Goal: Task Accomplishment & Management: Use online tool/utility

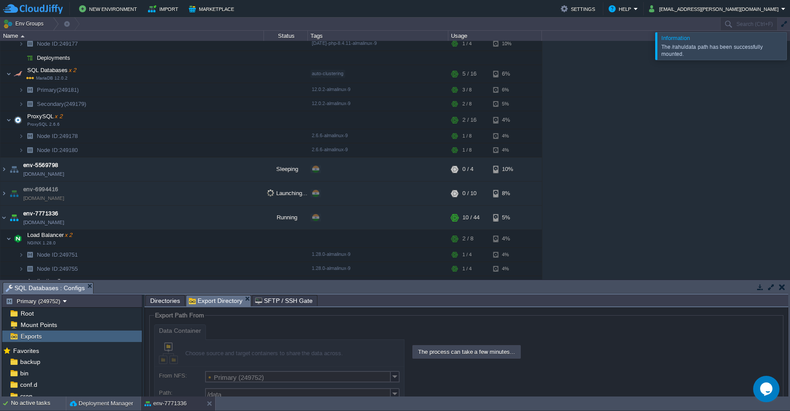
scroll to position [160, 0]
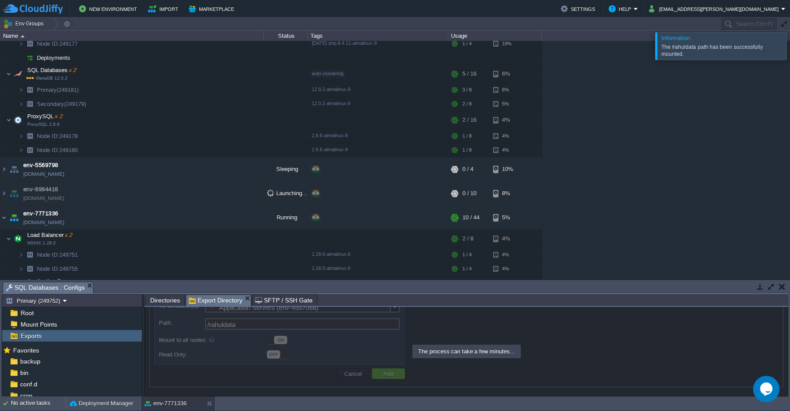
click at [781, 286] on button "button" at bounding box center [782, 286] width 6 height 8
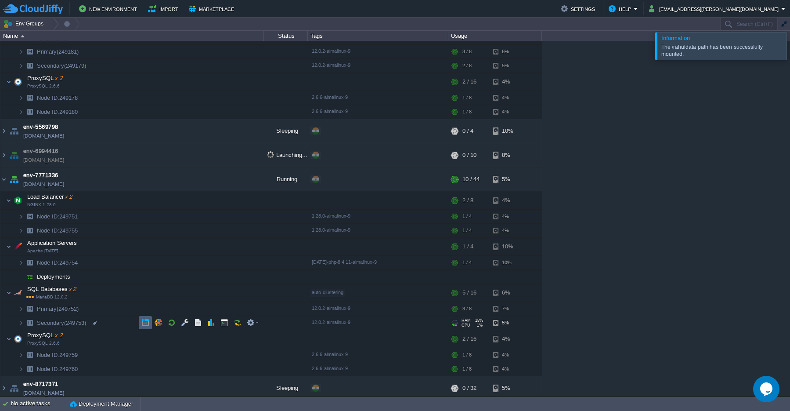
scroll to position [161, 0]
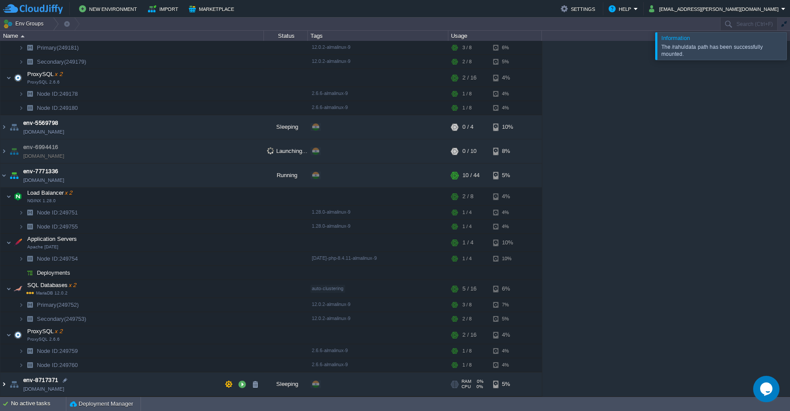
click at [3, 383] on img at bounding box center [3, 384] width 7 height 24
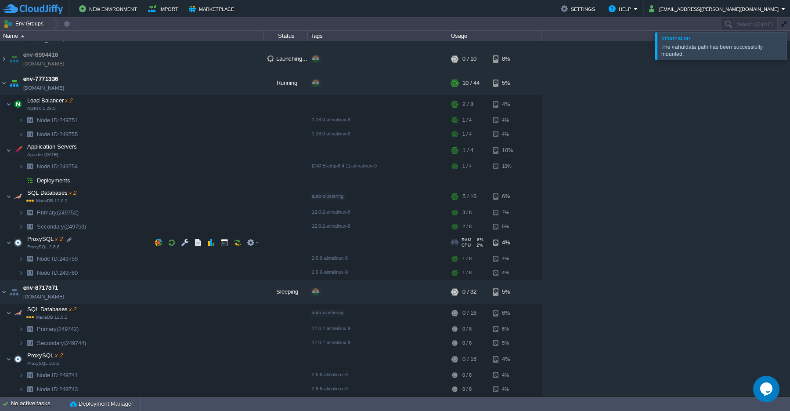
scroll to position [174, 0]
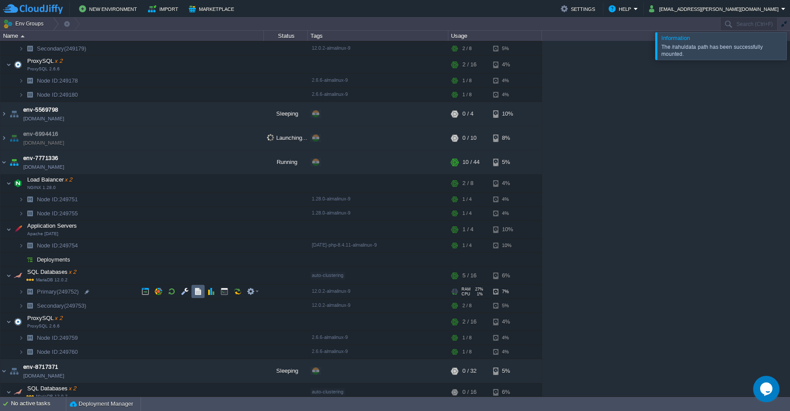
click at [197, 293] on button "button" at bounding box center [198, 291] width 8 height 8
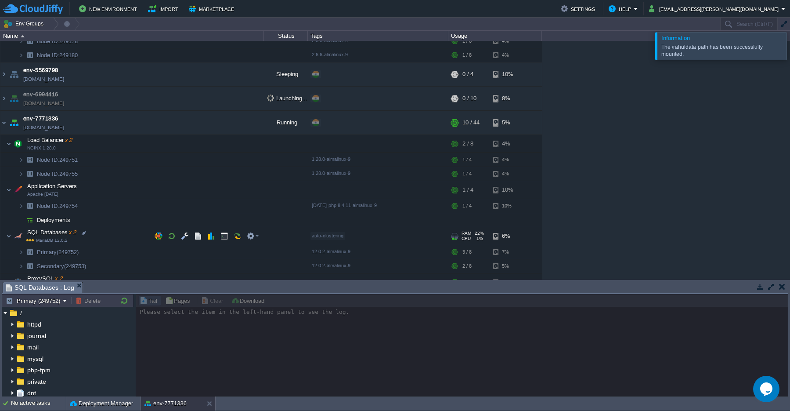
scroll to position [253, 0]
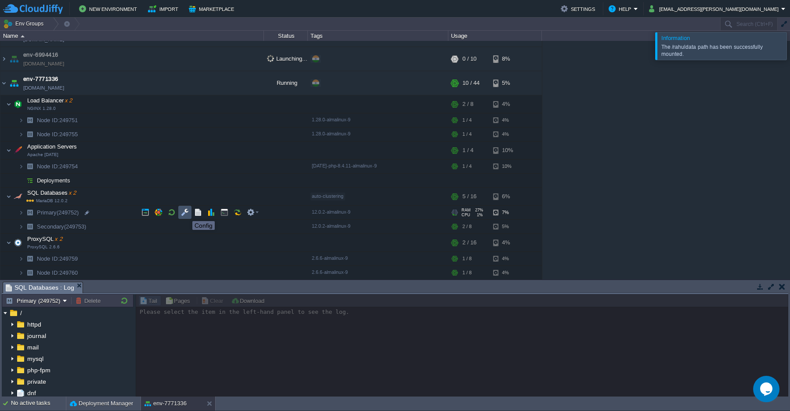
click at [186, 213] on button "button" at bounding box center [185, 212] width 8 height 8
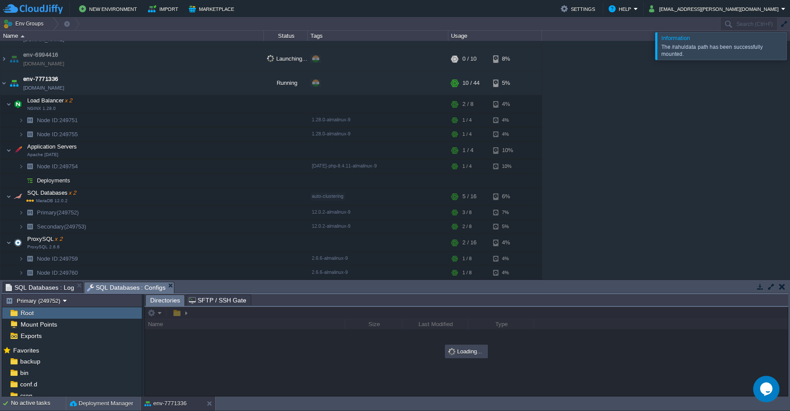
click at [213, 302] on span "SFTP / SSH Gate" at bounding box center [218, 300] width 58 height 11
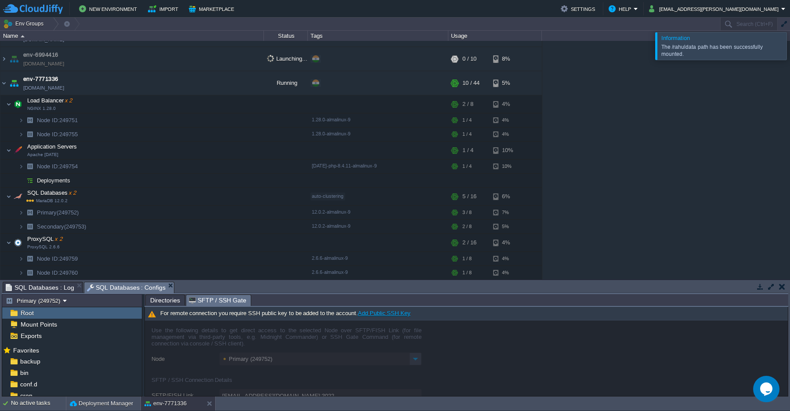
type input "249752-16008@gate.cloudjiffy.com:3022/afs"
type input "ssh 249752-16008@gate.cloudjiffy.com -p 3022 -t "cd /afs; \$SHELL --login""
type input "/afs"
click at [384, 314] on link "Add Public SSH Key" at bounding box center [384, 313] width 53 height 7
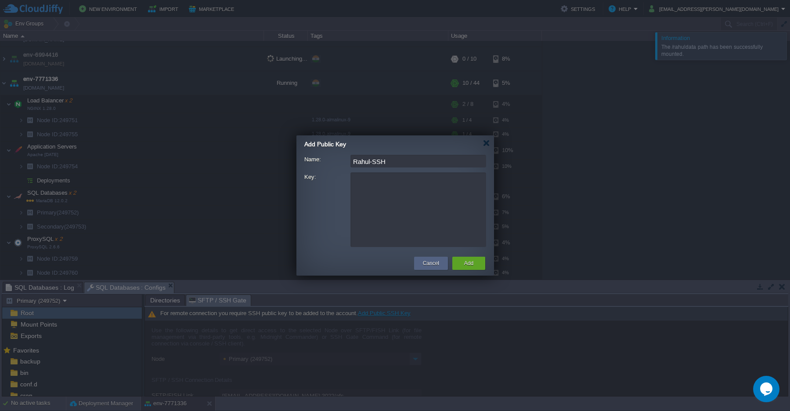
type input "Rahul-SSH"
click at [365, 183] on textarea "Key:" at bounding box center [419, 209] width 136 height 75
click at [391, 194] on textarea "Key:" at bounding box center [419, 209] width 136 height 75
paste textarea "ssh-rsa AAAAB3NzaC1yc2EAAAADAQABAAABgQCisvq4bgozVqZWw1Cv0/j404WFsuflitVxpljCxY6…"
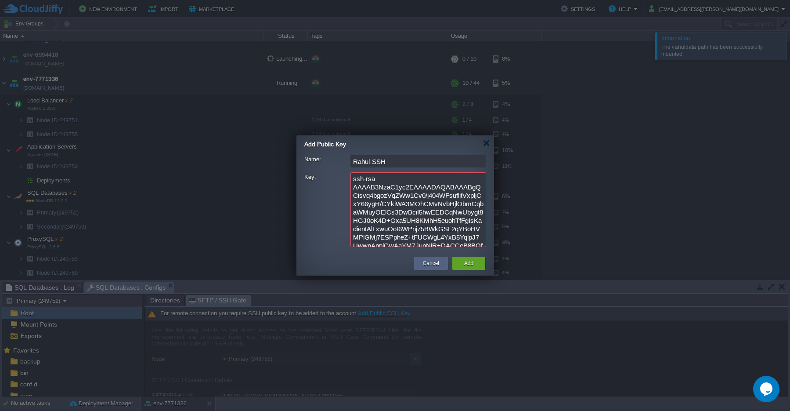
scroll to position [103, 0]
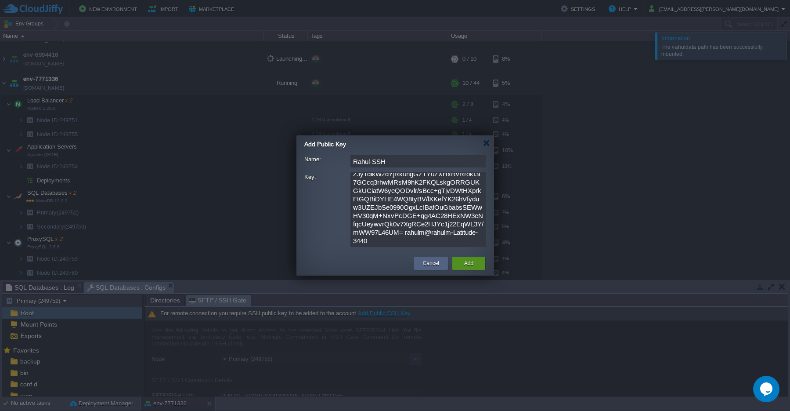
type textarea "ssh-rsa AAAAB3NzaC1yc2EAAAADAQABAAABgQCisvq4bgozVqZWw1Cv0/j404WFsuflitVxpljCxY6…"
click at [474, 268] on div "Add" at bounding box center [469, 263] width 20 height 13
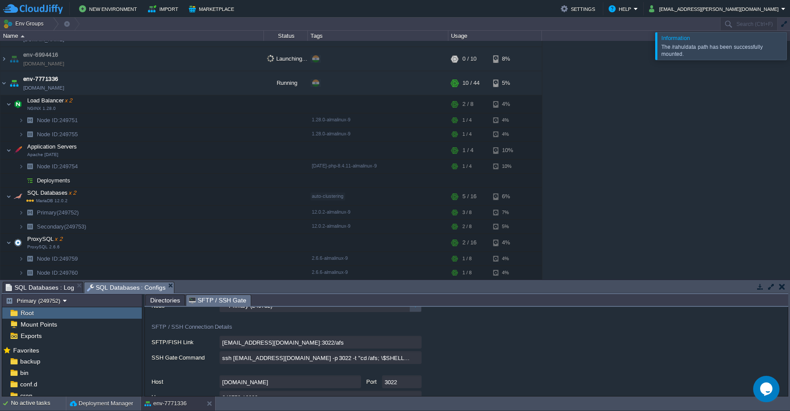
scroll to position [102, 0]
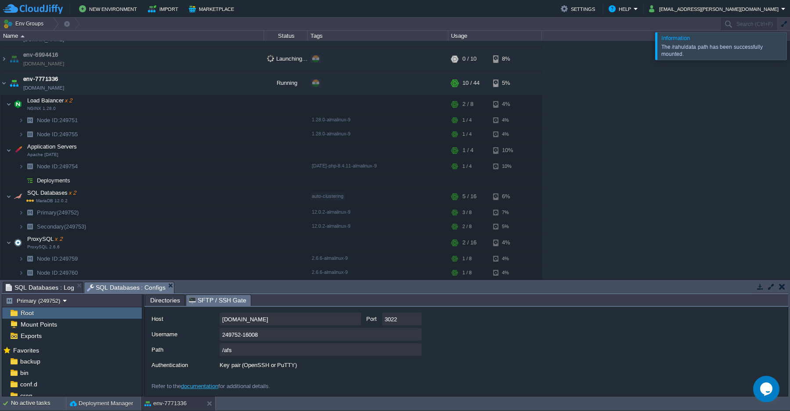
click at [210, 387] on link "documentation" at bounding box center [199, 386] width 37 height 7
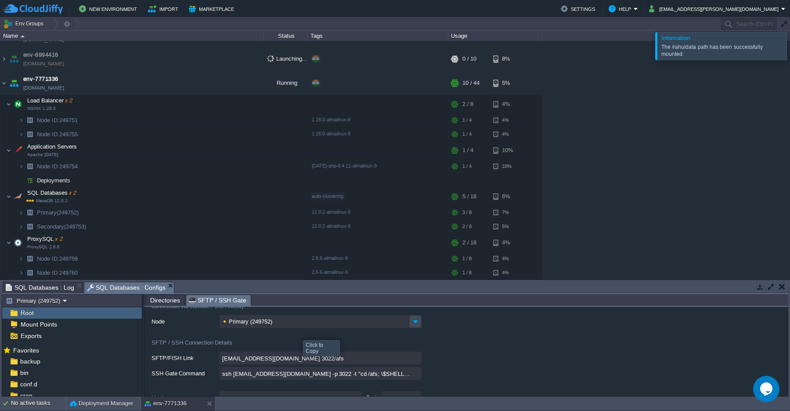
scroll to position [23, 0]
click at [342, 375] on input "ssh 249752-16008@gate.cloudjiffy.com -p 3022 -t "cd /afs; \$SHELL --login"" at bounding box center [321, 373] width 202 height 13
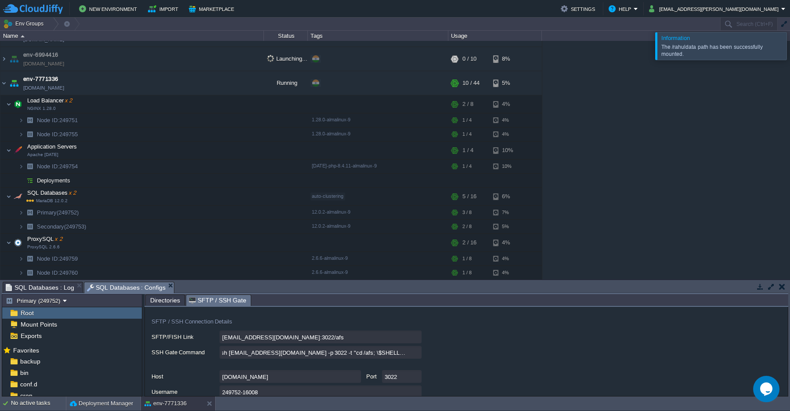
scroll to position [102, 0]
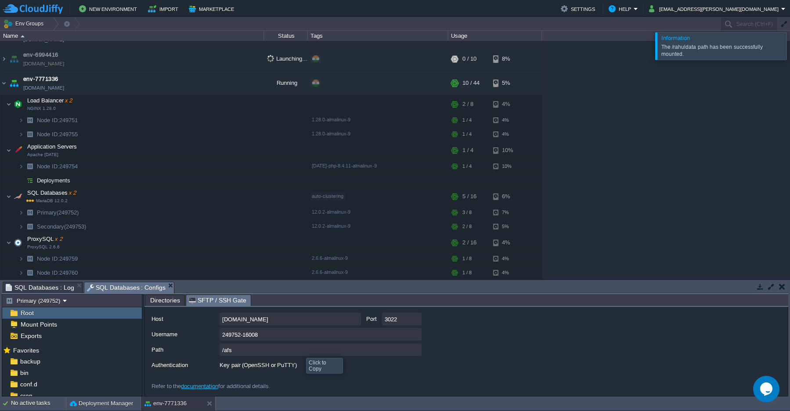
click at [237, 352] on input "/afs" at bounding box center [321, 349] width 202 height 13
type textarea "/afs"
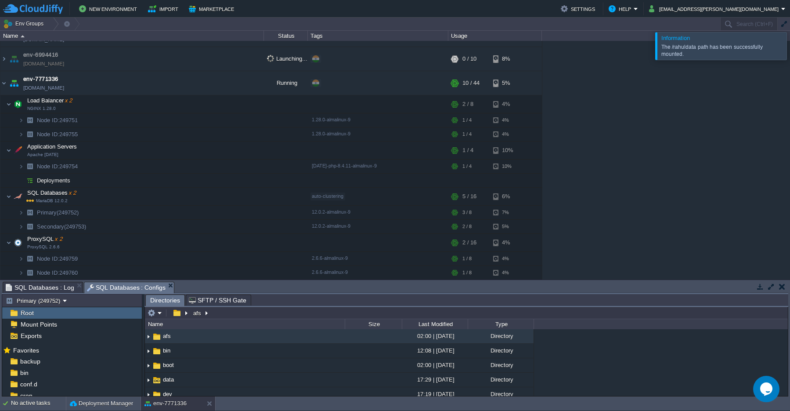
click at [158, 302] on span "Directories" at bounding box center [165, 300] width 30 height 11
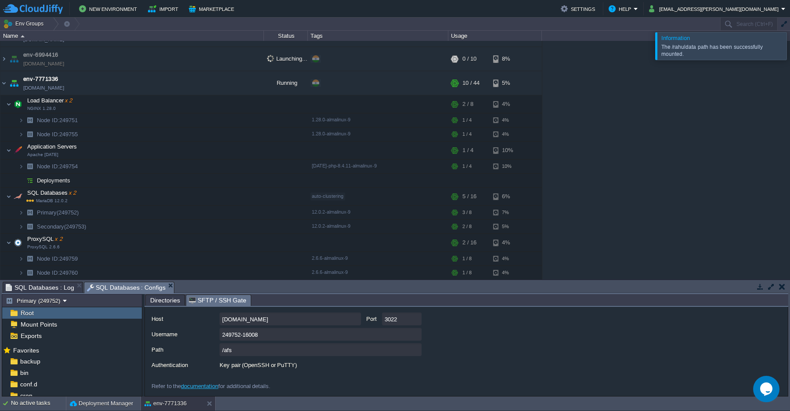
scroll to position [102, 0]
click at [203, 302] on span "SFTP / SSH Gate" at bounding box center [218, 300] width 58 height 11
click at [245, 354] on input "/afs" at bounding box center [321, 349] width 202 height 13
click at [224, 216] on td at bounding box center [224, 212] width 13 height 13
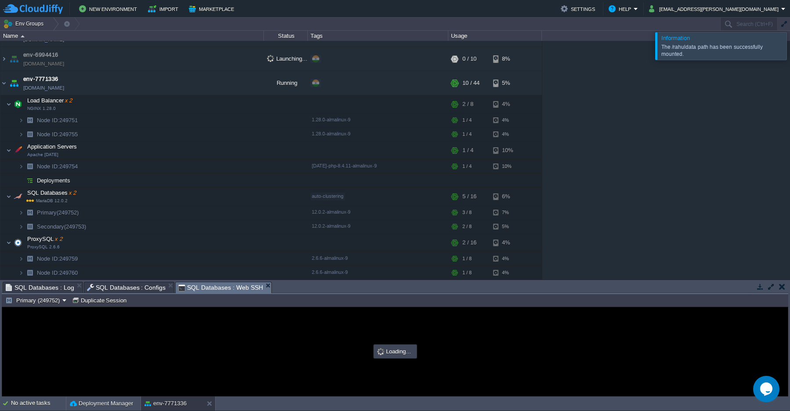
scroll to position [0, 0]
type input "#000000"
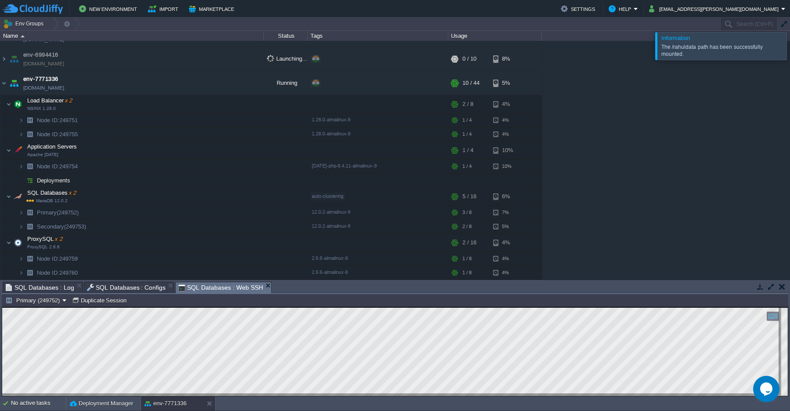
scroll to position [4, 0]
click at [130, 289] on span "SQL Databases : Configs" at bounding box center [126, 287] width 79 height 11
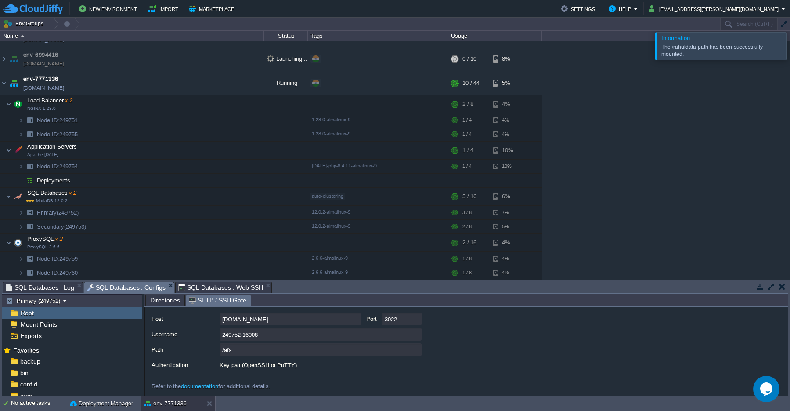
scroll to position [102, 0]
drag, startPoint x: 239, startPoint y: 352, endPoint x: 213, endPoint y: 355, distance: 26.1
click at [220, 353] on input "/afs" at bounding box center [321, 349] width 202 height 13
click at [249, 350] on input "/afs" at bounding box center [321, 349] width 202 height 13
click at [145, 287] on span "SQL Databases : Configs" at bounding box center [126, 287] width 79 height 11
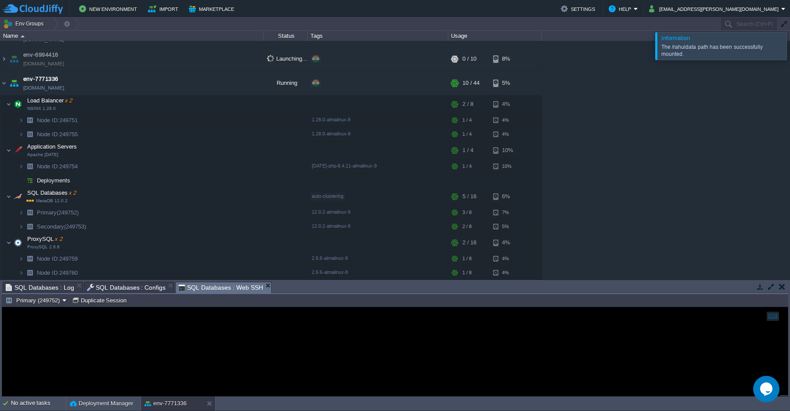
scroll to position [4, 0]
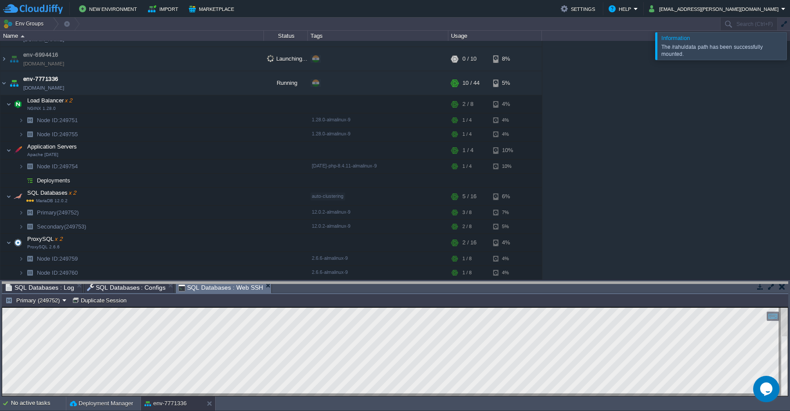
drag, startPoint x: 207, startPoint y: 289, endPoint x: 173, endPoint y: 289, distance: 34.3
click at [173, 289] on body "New Environment Import Marketplace Bonus ₹0.00 Upgrade Account Settings Help ra…" at bounding box center [395, 205] width 790 height 411
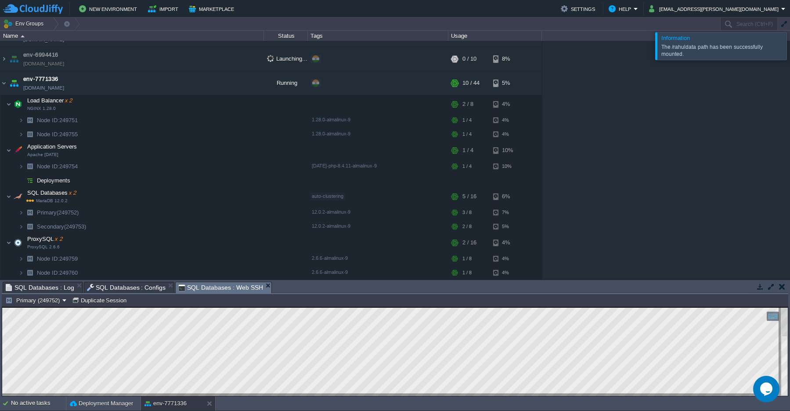
click at [134, 286] on span "SQL Databases : Configs" at bounding box center [126, 287] width 79 height 11
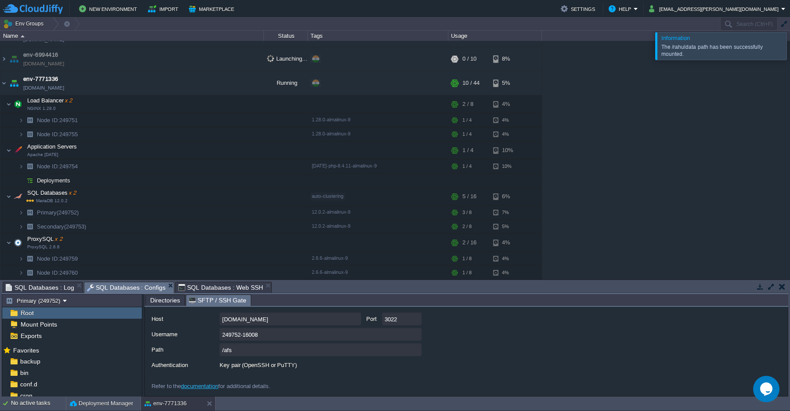
scroll to position [102, 0]
click at [250, 350] on input "/afs" at bounding box center [321, 349] width 202 height 13
click at [260, 350] on input "/afs" at bounding box center [321, 349] width 202 height 13
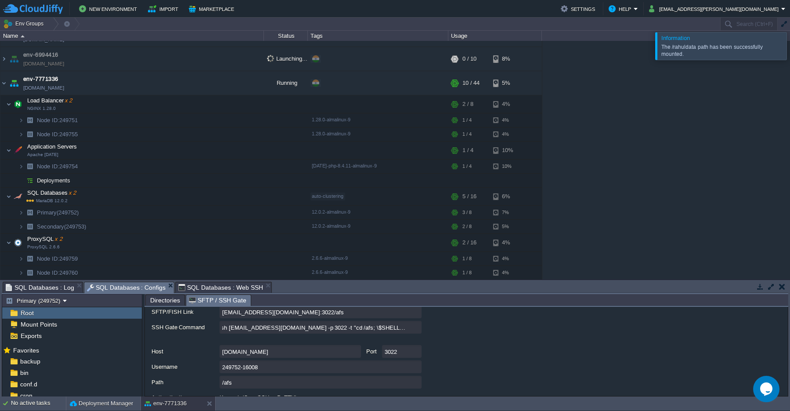
scroll to position [63, 0]
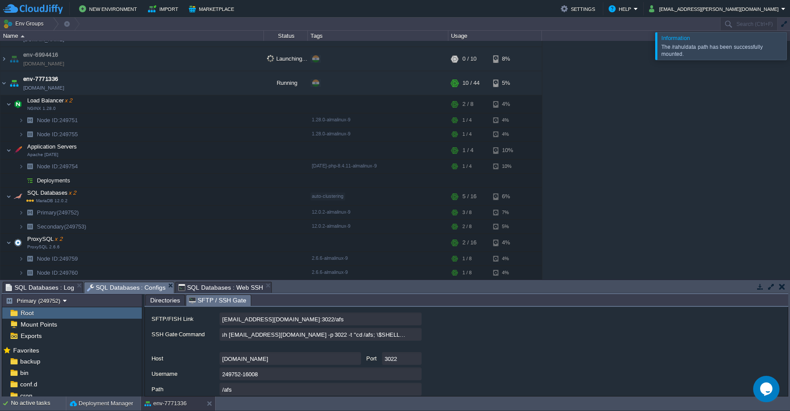
click at [137, 284] on span "SQL Databases : Configs" at bounding box center [126, 287] width 79 height 11
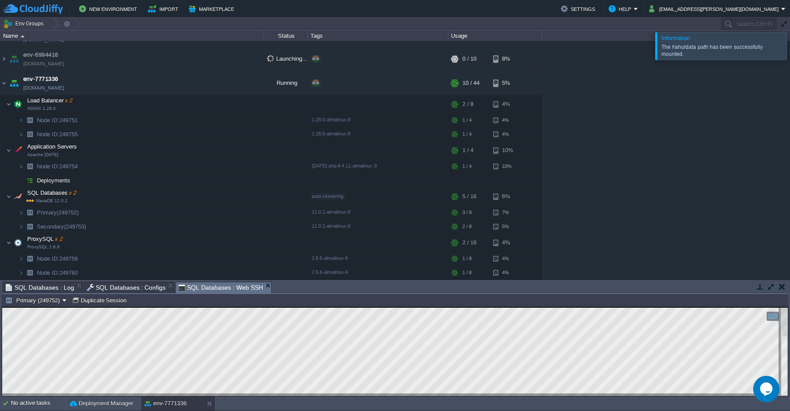
scroll to position [4, 0]
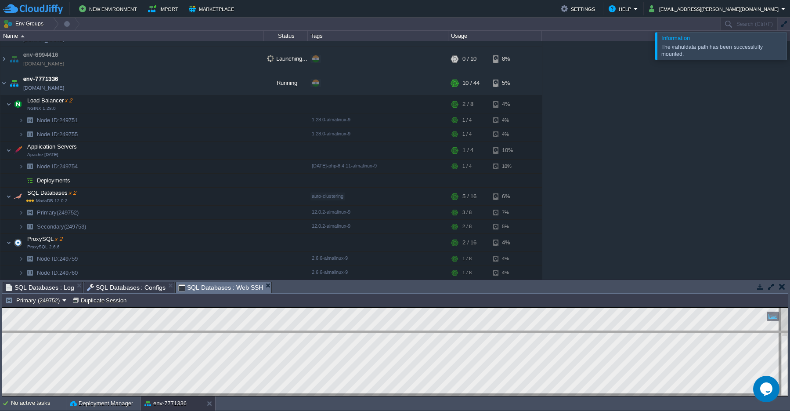
drag, startPoint x: 214, startPoint y: 290, endPoint x: 268, endPoint y: 339, distance: 72.4
click at [268, 339] on body "New Environment Import Marketplace Bonus ₹0.00 Upgrade Account Settings Help ra…" at bounding box center [395, 205] width 790 height 411
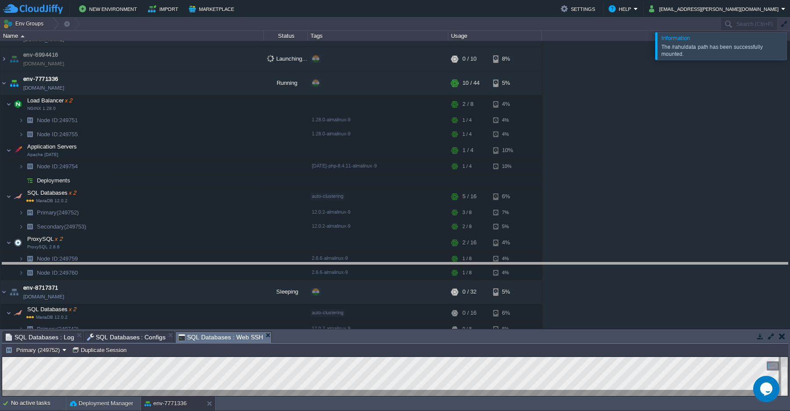
drag, startPoint x: 550, startPoint y: 343, endPoint x: 553, endPoint y: 281, distance: 62.4
click at [560, 272] on body "New Environment Import Marketplace Bonus ₹0.00 Upgrade Account Settings Help ra…" at bounding box center [395, 205] width 790 height 411
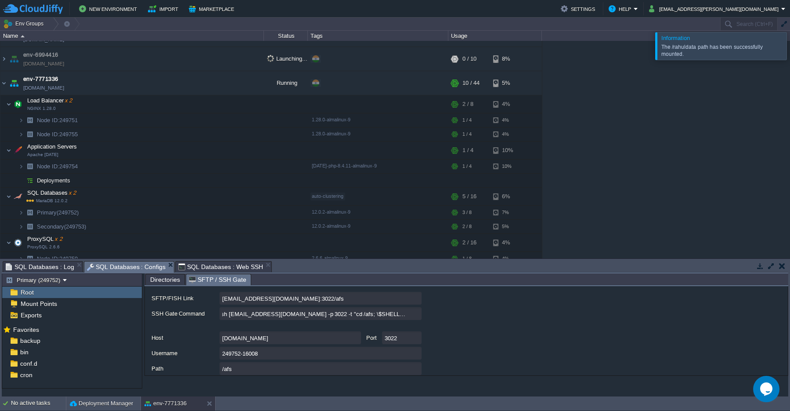
click at [111, 264] on span "SQL Databases : Configs" at bounding box center [126, 266] width 79 height 11
click at [268, 371] on input "/afs" at bounding box center [321, 368] width 202 height 13
click at [451, 368] on div "/afs" at bounding box center [470, 369] width 637 height 14
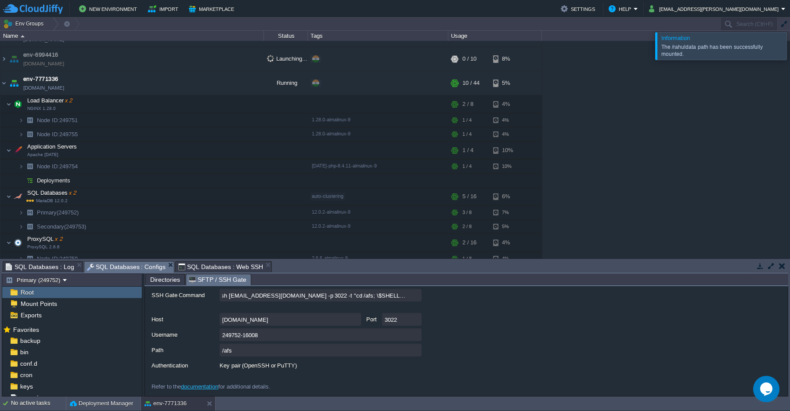
scroll to position [82, 0]
click at [781, 269] on button "button" at bounding box center [782, 266] width 6 height 8
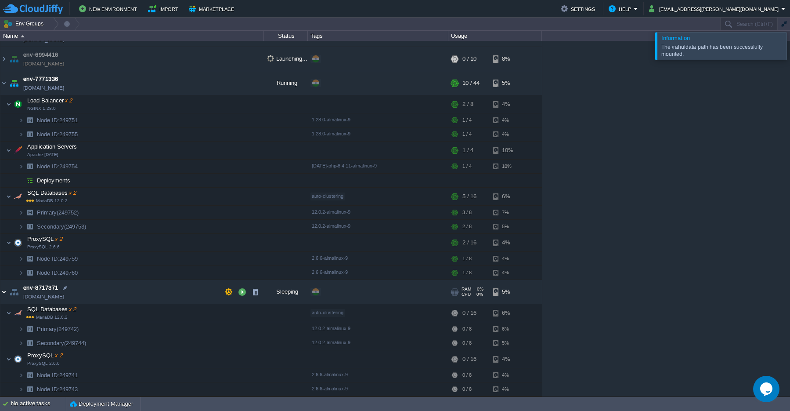
click at [5, 294] on img at bounding box center [3, 292] width 7 height 24
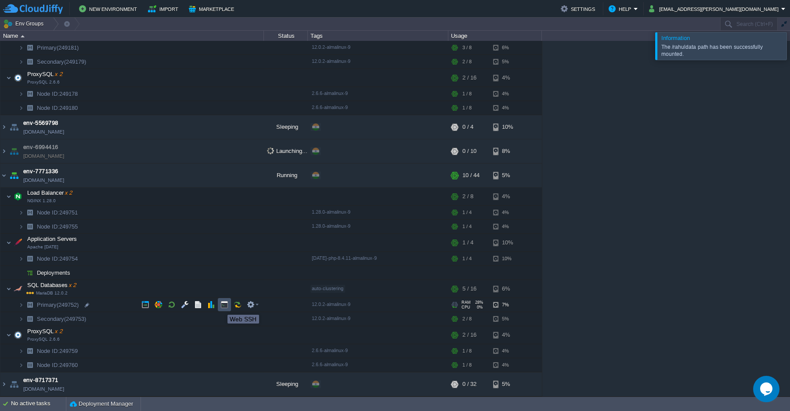
click at [221, 307] on button "button" at bounding box center [225, 304] width 8 height 8
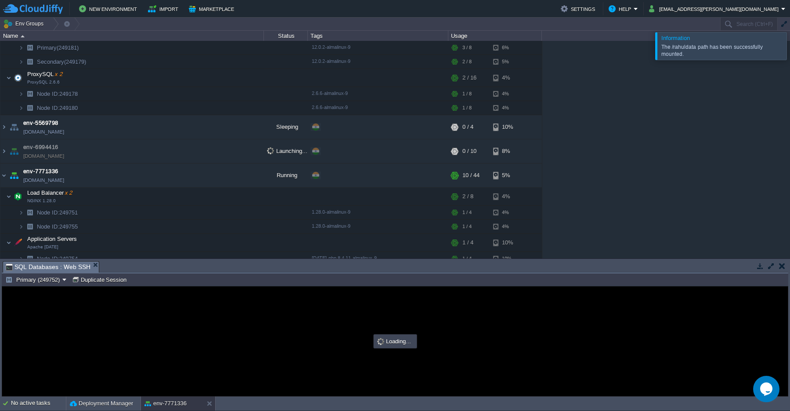
scroll to position [0, 0]
type input "#000000"
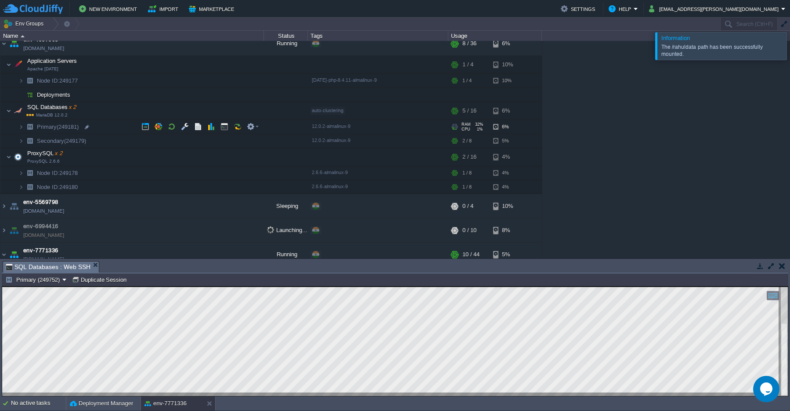
scroll to position [42, 0]
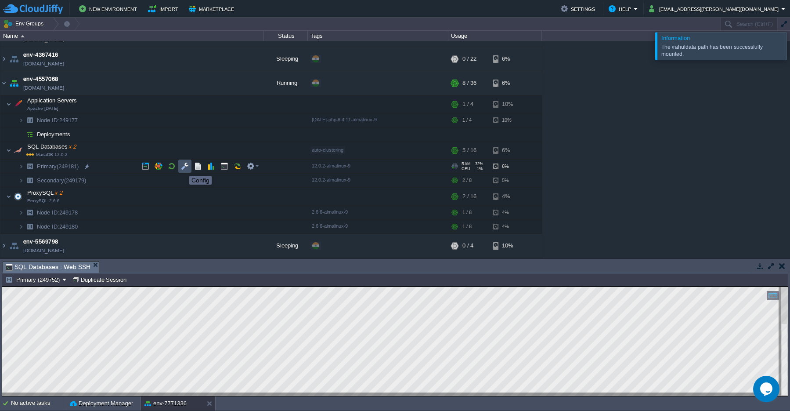
click at [183, 168] on button "button" at bounding box center [185, 166] width 8 height 8
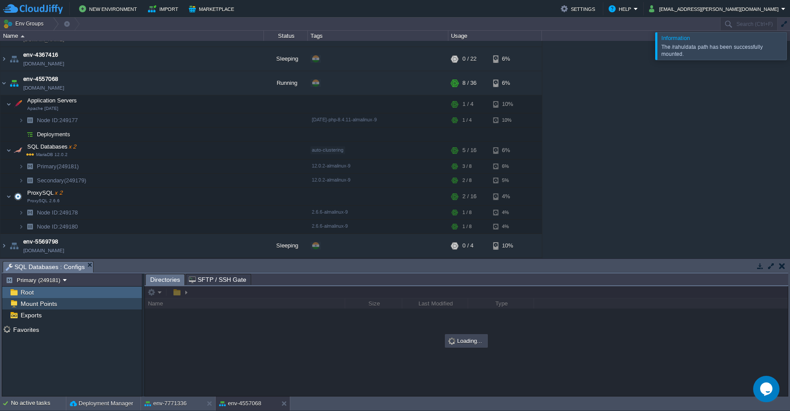
click at [26, 307] on span "Mount Points" at bounding box center [39, 304] width 40 height 8
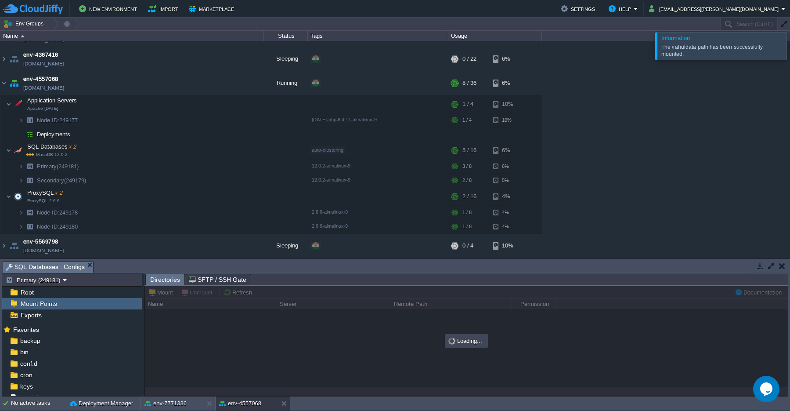
click at [161, 282] on span "Directories" at bounding box center [165, 279] width 30 height 11
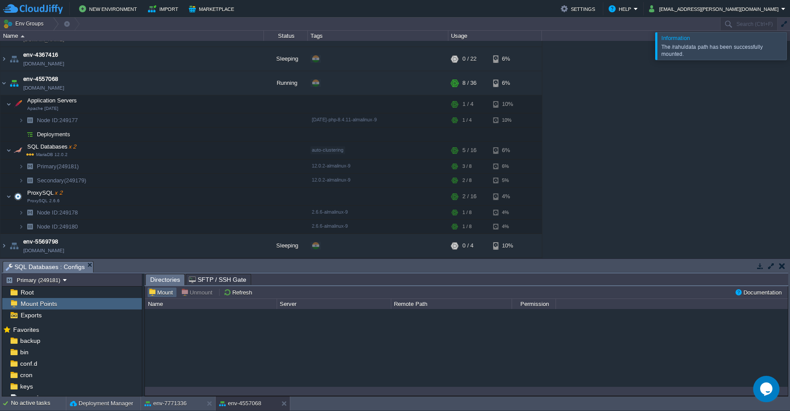
click at [161, 295] on button "Mount" at bounding box center [161, 292] width 27 height 8
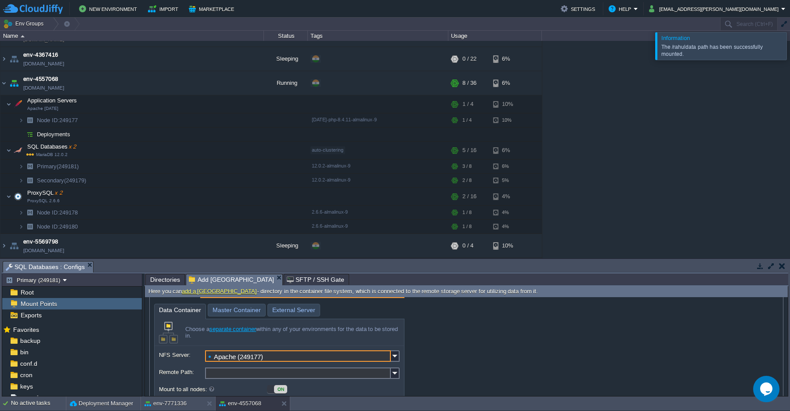
scroll to position [40, 0]
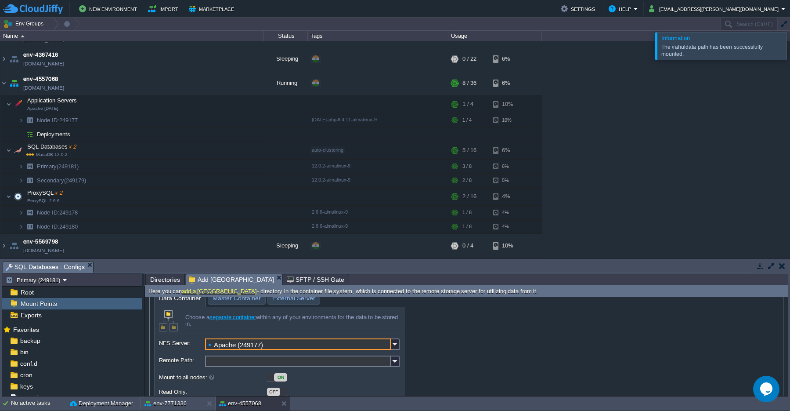
click at [244, 361] on input "Remote Path:" at bounding box center [298, 360] width 186 height 11
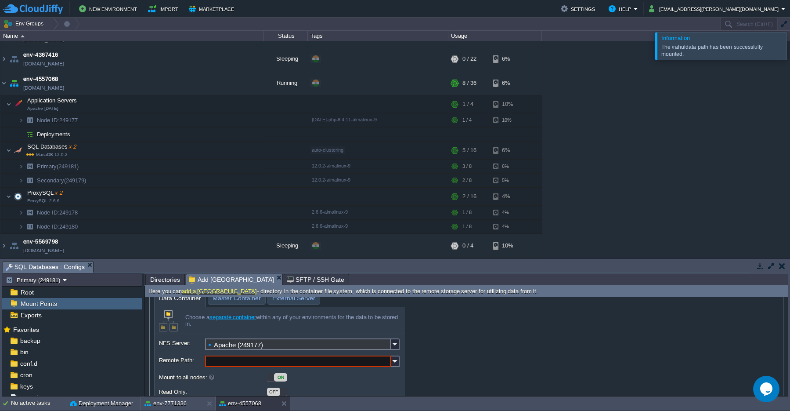
click at [781, 268] on button "button" at bounding box center [782, 266] width 6 height 8
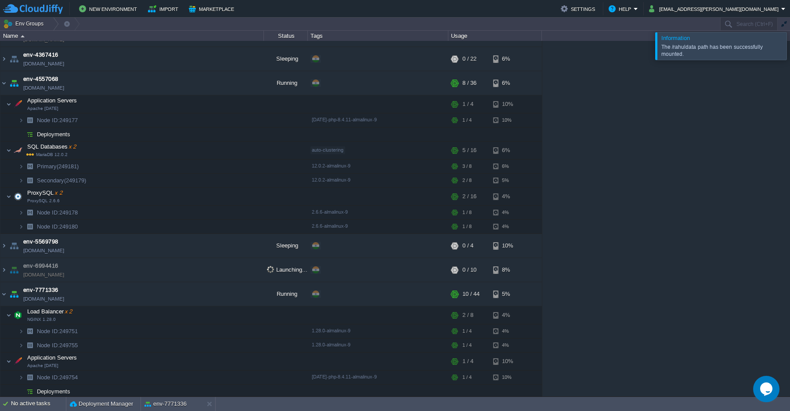
scroll to position [161, 0]
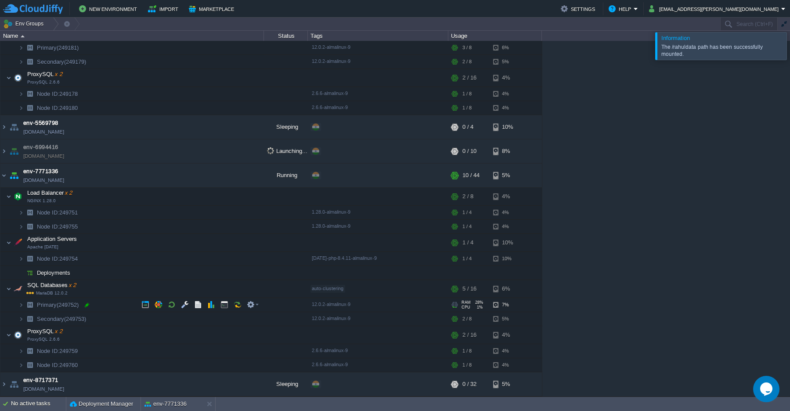
click at [86, 305] on div at bounding box center [87, 305] width 8 height 8
click at [77, 304] on input "Primary" at bounding box center [150, 304] width 228 height 11
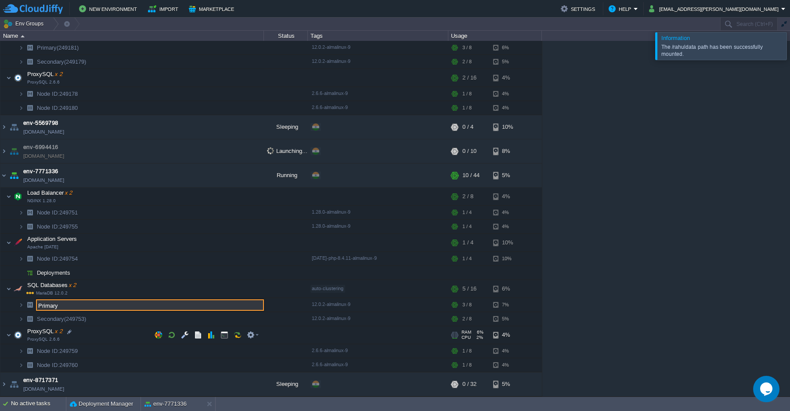
click at [141, 336] on td "ProxySQL x 2 ProxySQL 2.6.6" at bounding box center [132, 335] width 264 height 18
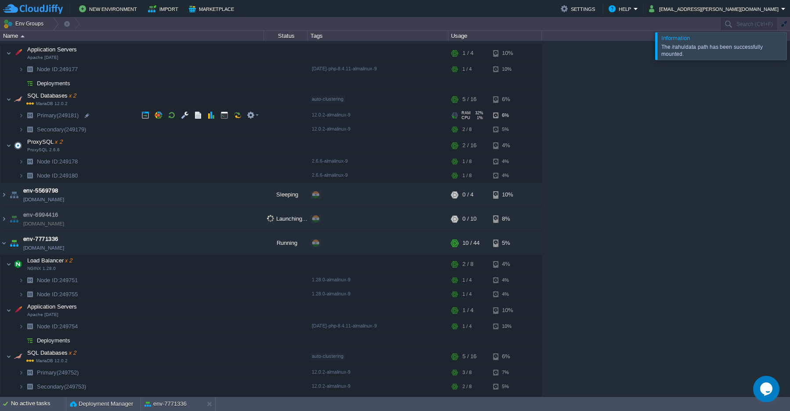
scroll to position [14, 0]
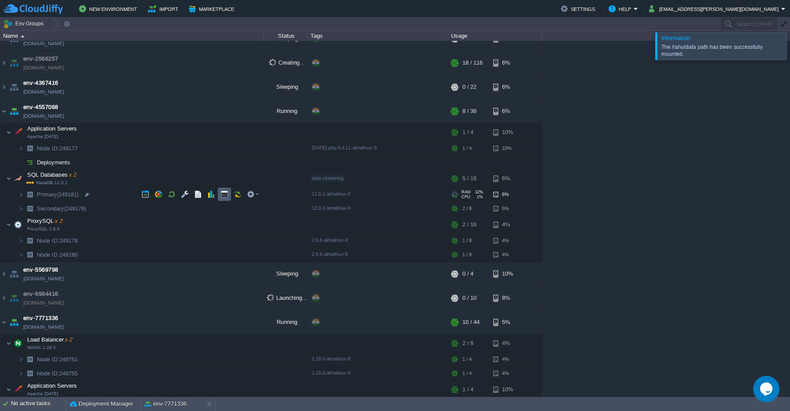
click at [223, 197] on button "button" at bounding box center [225, 194] width 8 height 8
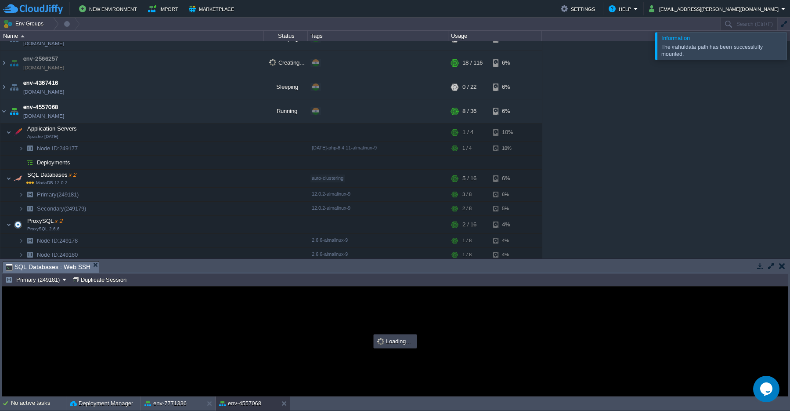
scroll to position [0, 0]
type input "#000000"
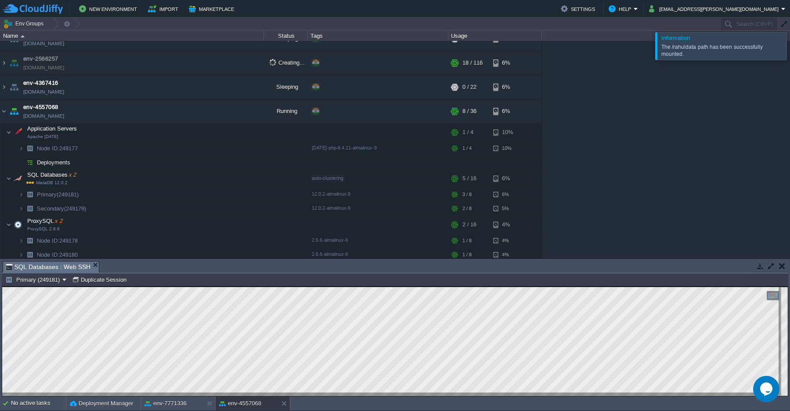
scroll to position [4, 0]
click at [162, 410] on div "env-7771336" at bounding box center [172, 403] width 62 height 14
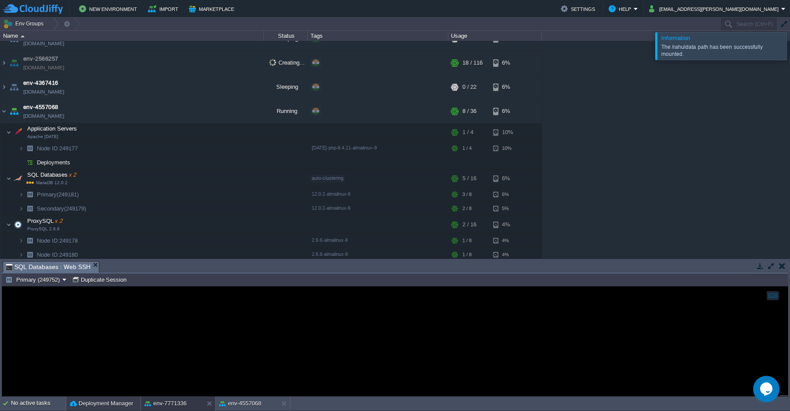
click at [103, 406] on button "Deployment Manager" at bounding box center [101, 403] width 63 height 9
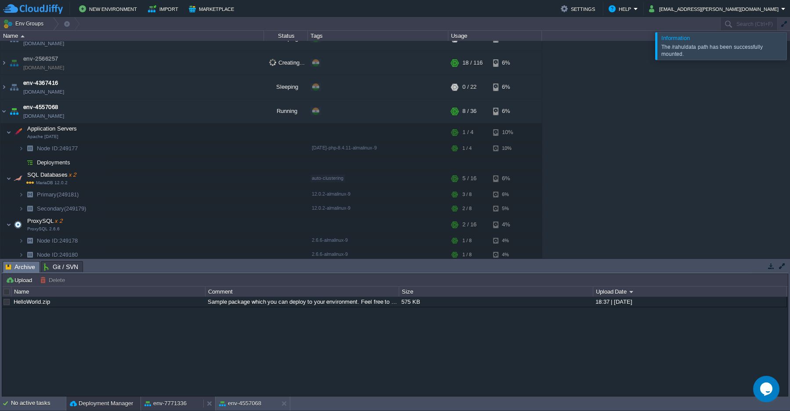
click at [157, 407] on button "env-7771336" at bounding box center [166, 403] width 42 height 9
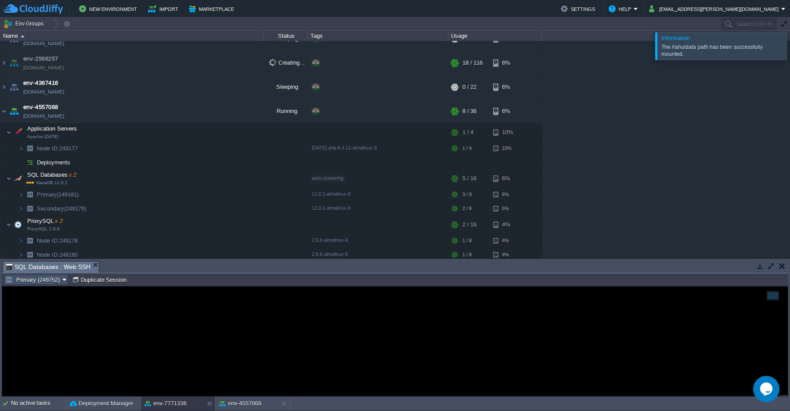
click at [42, 281] on button "Primary (249752)" at bounding box center [33, 279] width 57 height 8
click at [113, 405] on button "Deployment Manager" at bounding box center [101, 403] width 63 height 9
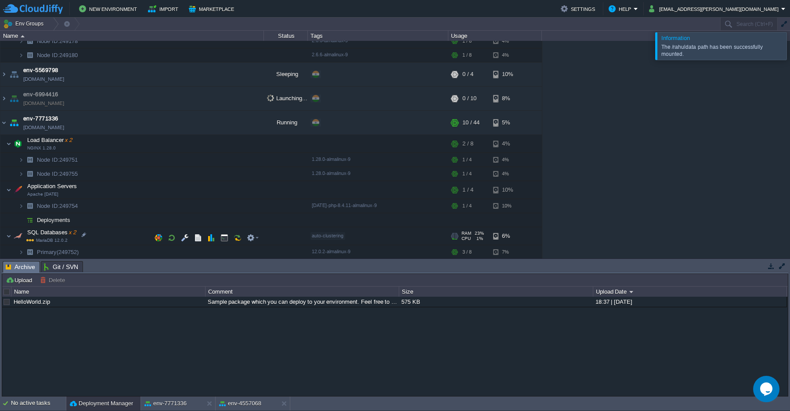
scroll to position [271, 0]
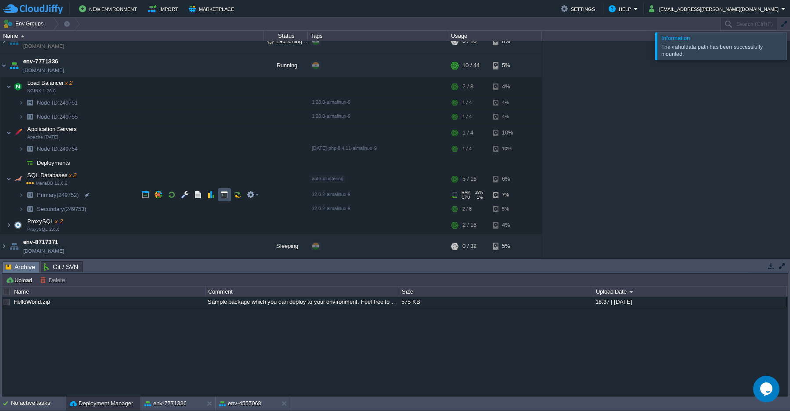
click at [223, 195] on button "button" at bounding box center [225, 195] width 8 height 8
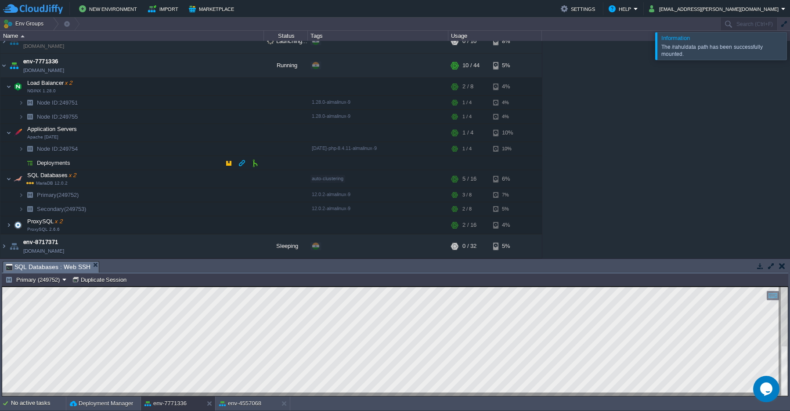
scroll to position [231, 0]
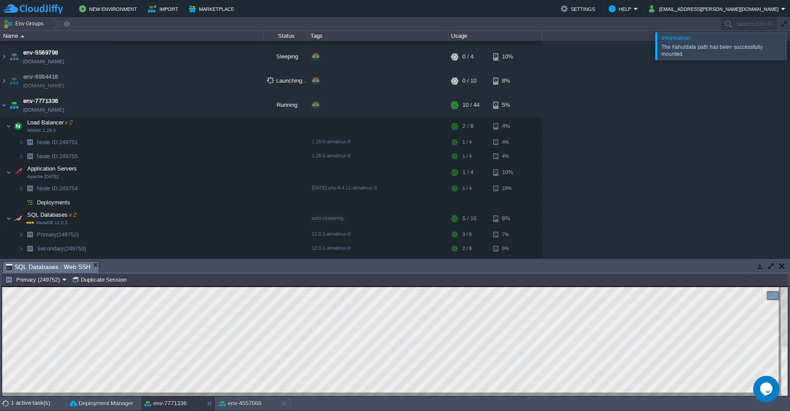
click at [782, 268] on button "button" at bounding box center [782, 266] width 6 height 8
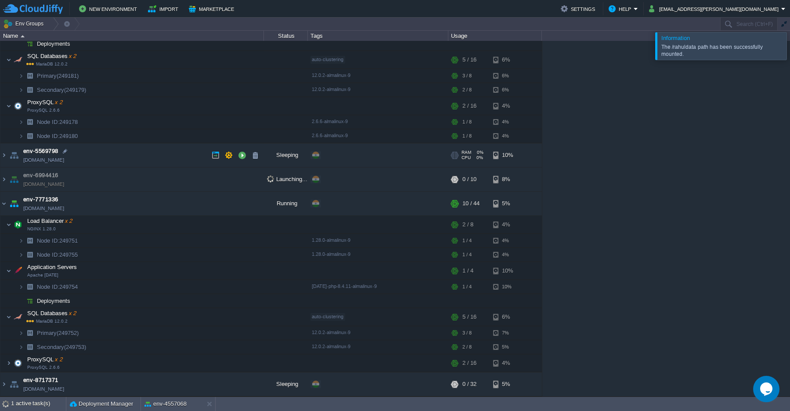
scroll to position [14, 0]
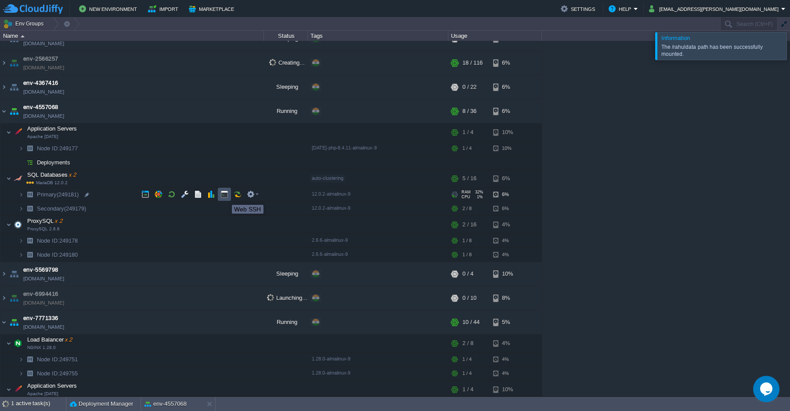
click at [225, 197] on button "button" at bounding box center [225, 194] width 8 height 8
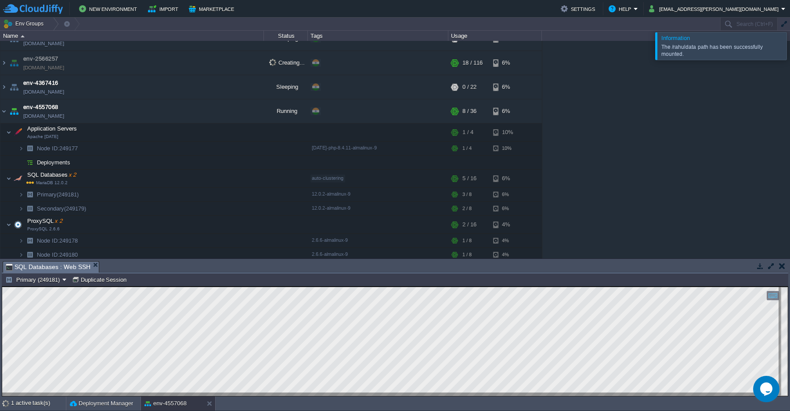
scroll to position [4, 0]
click at [37, 408] on div "1 active task(s)" at bounding box center [38, 403] width 55 height 14
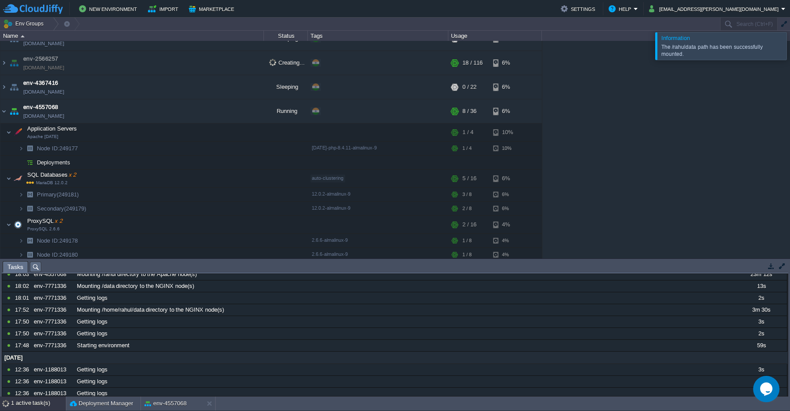
scroll to position [92, 0]
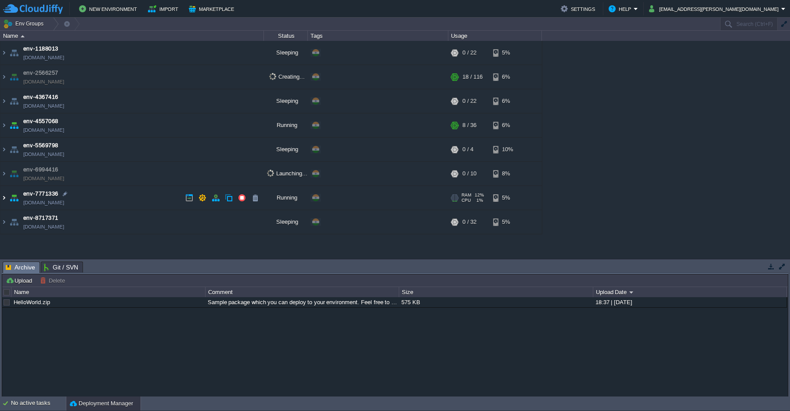
click at [4, 198] on img at bounding box center [3, 198] width 7 height 24
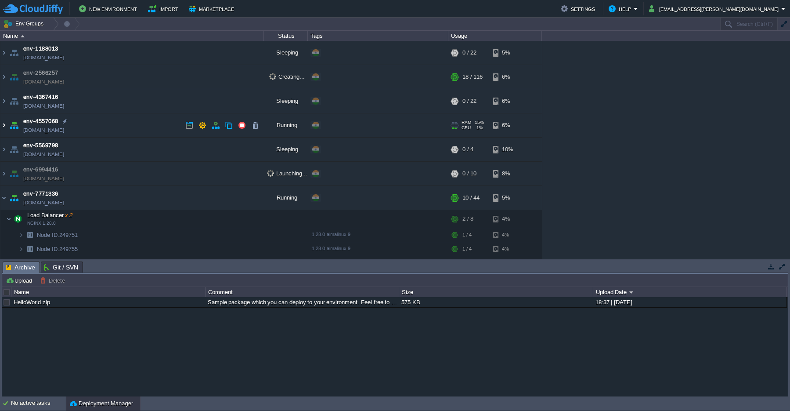
click at [5, 128] on img at bounding box center [3, 125] width 7 height 24
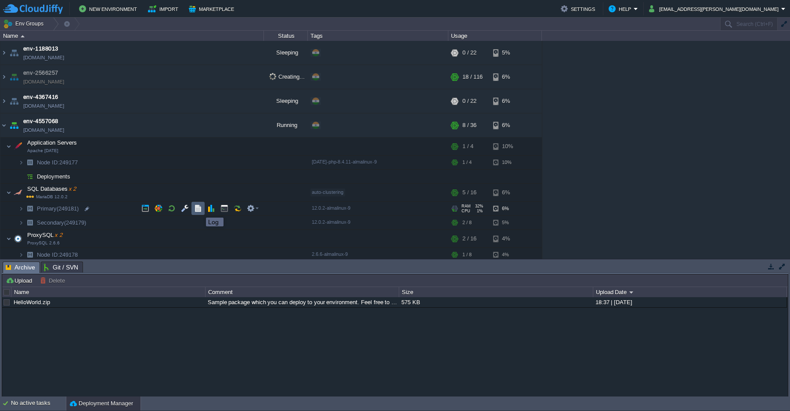
click at [199, 210] on button "button" at bounding box center [198, 208] width 8 height 8
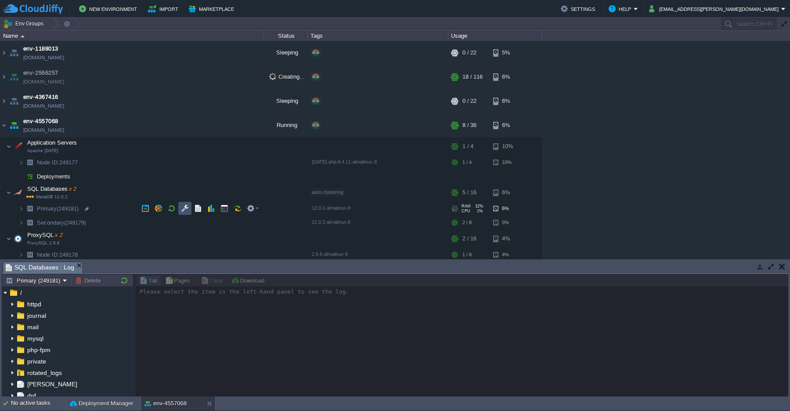
click at [185, 210] on button "button" at bounding box center [185, 208] width 8 height 8
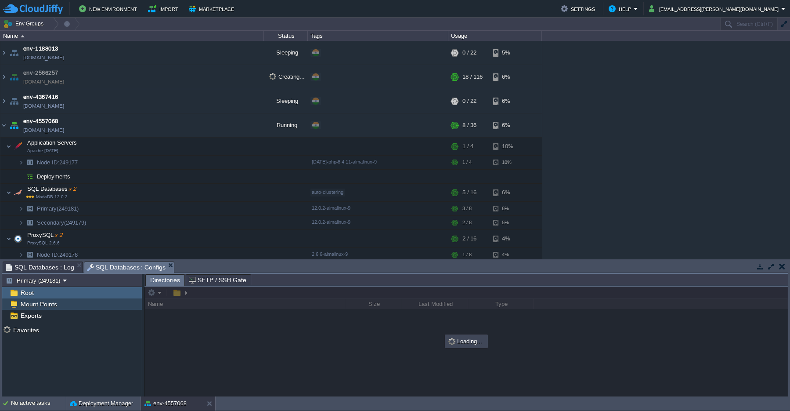
click at [41, 307] on span "Mount Points" at bounding box center [39, 304] width 40 height 8
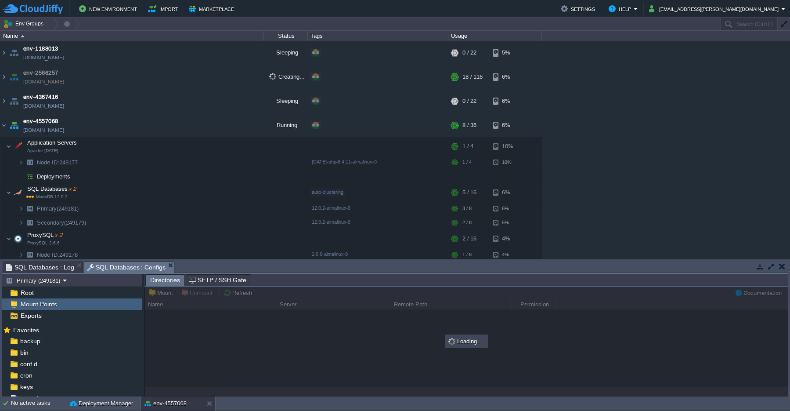
click at [163, 291] on button "Mount" at bounding box center [161, 293] width 27 height 8
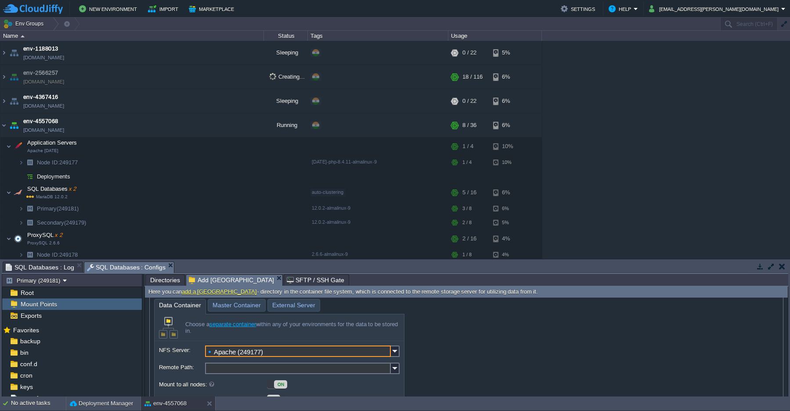
scroll to position [40, 0]
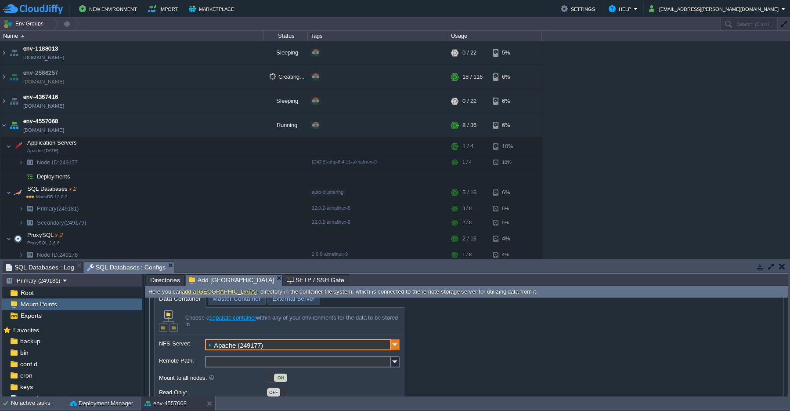
click at [397, 347] on img at bounding box center [395, 344] width 9 height 11
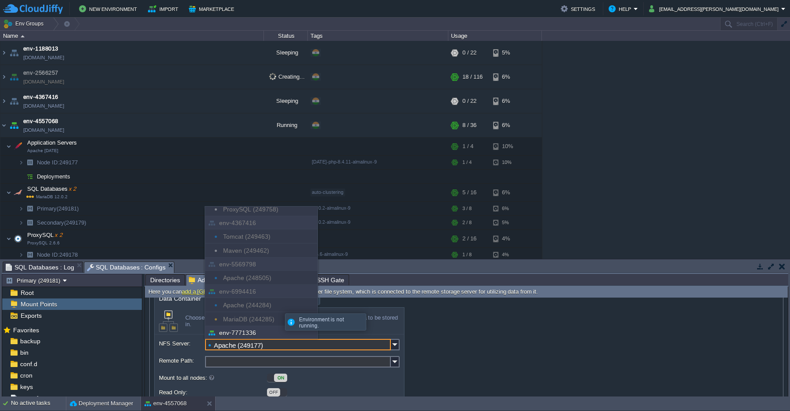
scroll to position [295, 0]
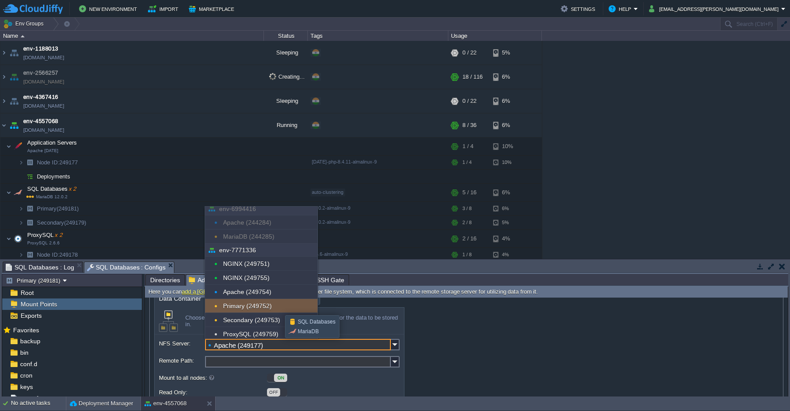
click at [262, 307] on div "Primary (249752)" at bounding box center [261, 306] width 112 height 14
type input "Primary (249752)"
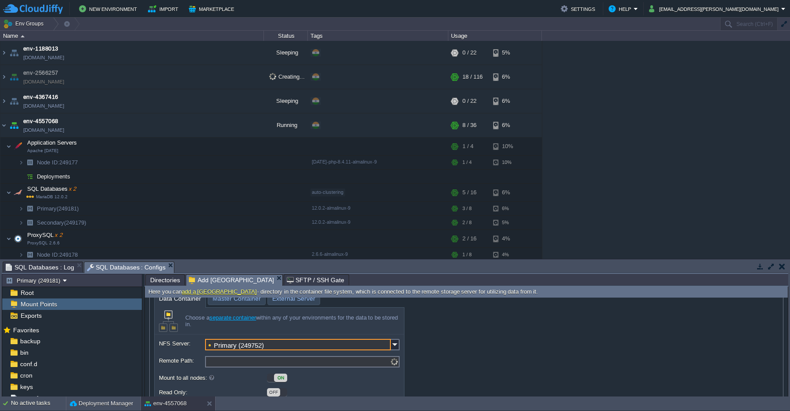
click at [234, 363] on input "Remote Path:" at bounding box center [302, 361] width 195 height 11
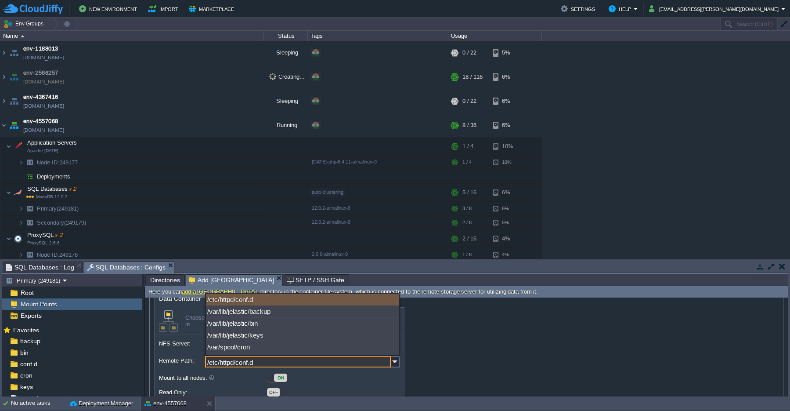
click at [261, 362] on input "/etc/httpd/conf.d" at bounding box center [298, 361] width 186 height 11
drag, startPoint x: 261, startPoint y: 362, endPoint x: 168, endPoint y: 361, distance: 93.6
click at [205, 361] on input "/etc/httpd/conf.d" at bounding box center [298, 361] width 186 height 11
paste input "home/jelastic/[PERSON_NAME]"
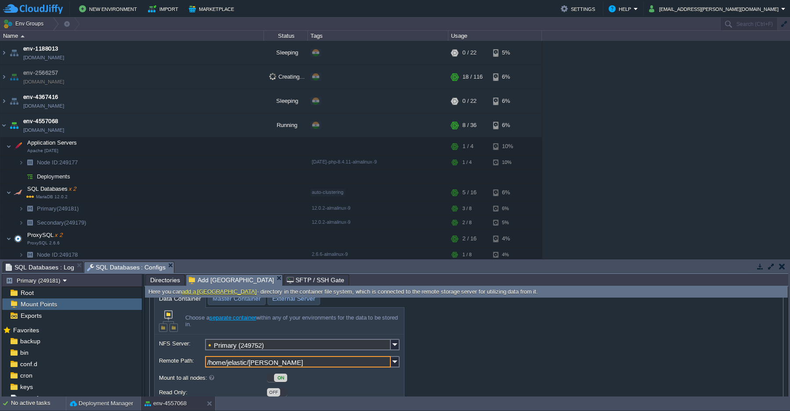
type input "/home/jelastic/[PERSON_NAME]"
click at [466, 357] on div "Mount Point: Data Container Master Container External Server Choose a separate …" at bounding box center [466, 338] width 625 height 127
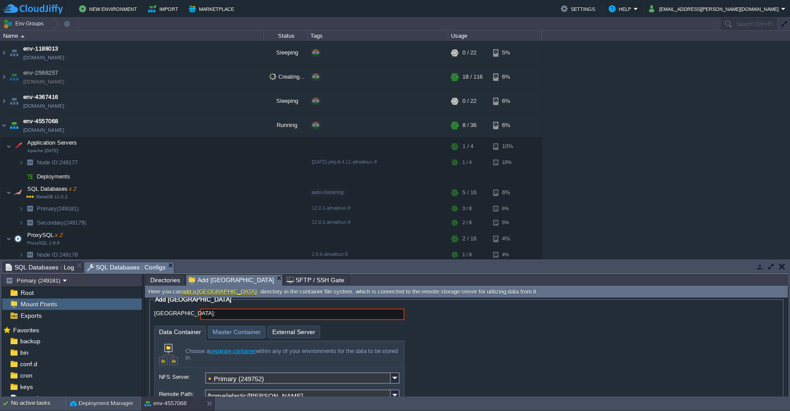
scroll to position [0, 0]
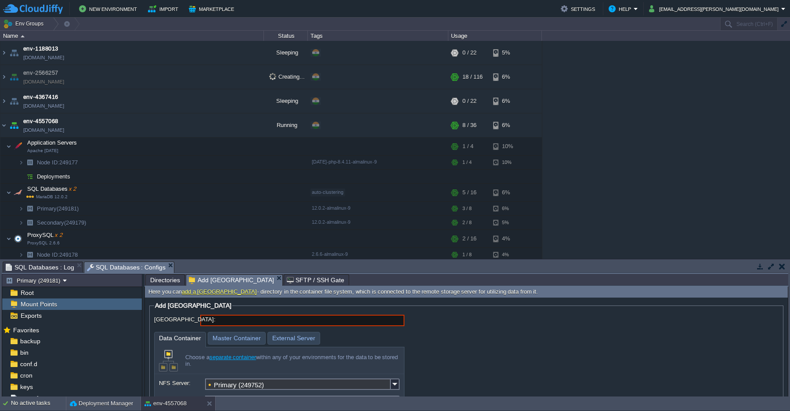
click at [243, 320] on input "[GEOGRAPHIC_DATA]:" at bounding box center [302, 320] width 204 height 11
paste input "/home/jelastic/[PERSON_NAME]"
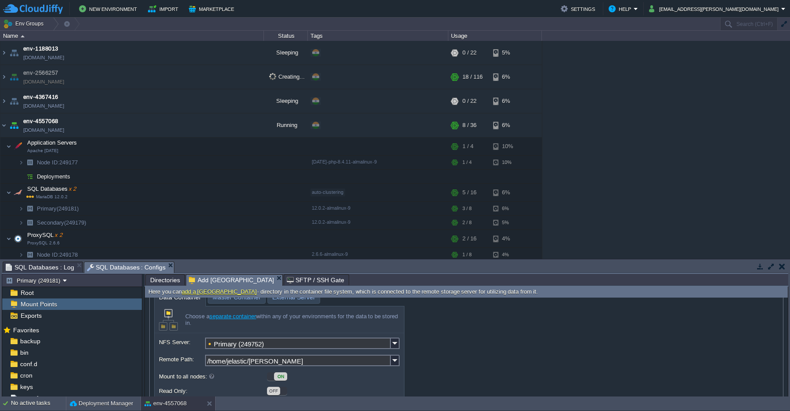
scroll to position [77, 0]
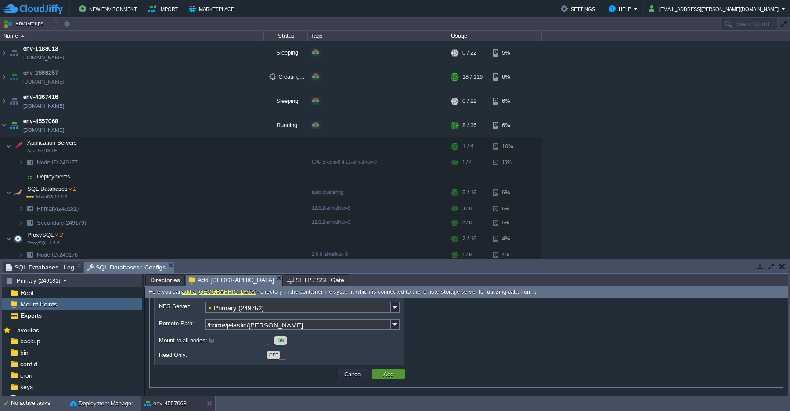
type input "/home/jelastic/pawan"
click at [385, 377] on button "Add" at bounding box center [388, 374] width 15 height 8
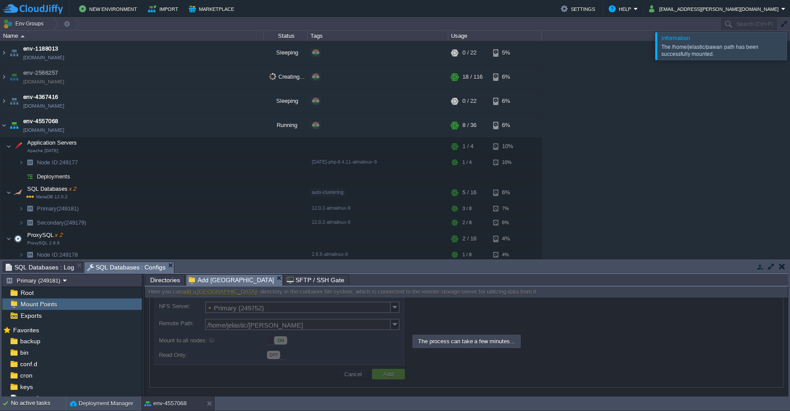
click at [389, 377] on div at bounding box center [466, 341] width 643 height 110
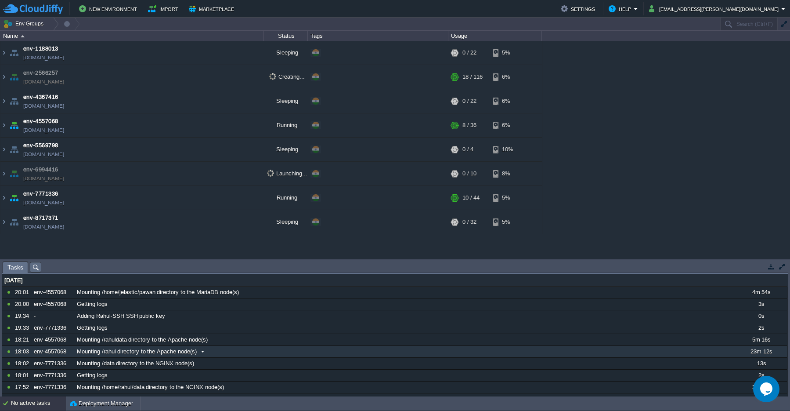
scroll to position [9, 0]
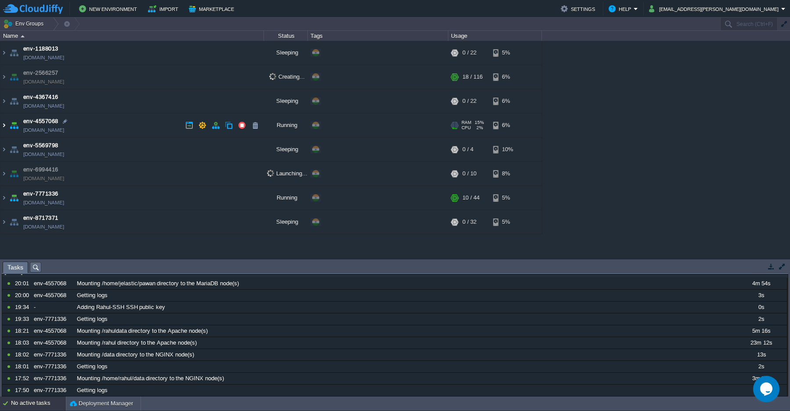
click at [4, 126] on img at bounding box center [3, 125] width 7 height 24
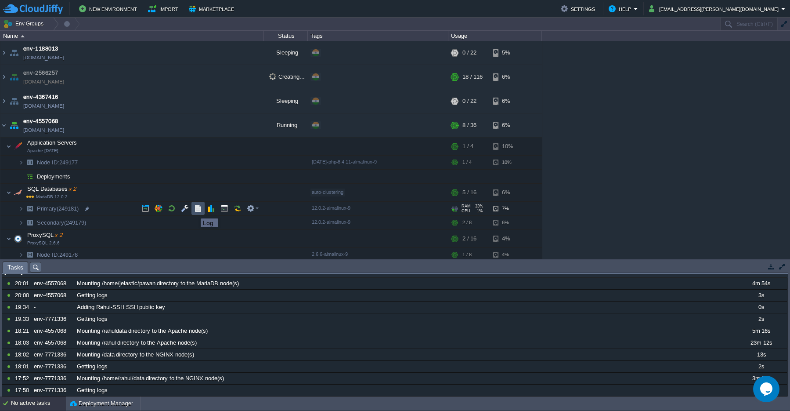
click at [195, 210] on button "button" at bounding box center [198, 208] width 8 height 8
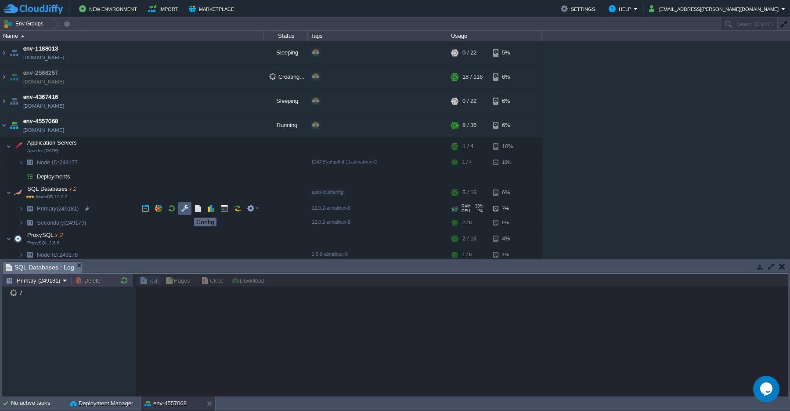
click at [184, 209] on button "button" at bounding box center [185, 208] width 8 height 8
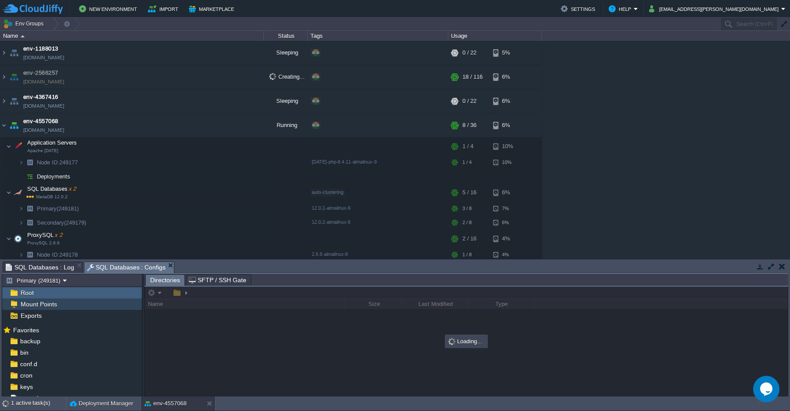
click at [33, 306] on span "Mount Points" at bounding box center [39, 304] width 40 height 8
type input "/home/jelastic/pawan"
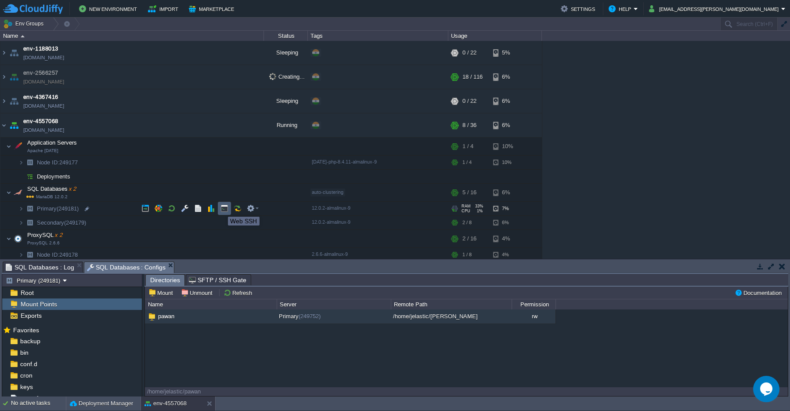
click at [224, 209] on button "button" at bounding box center [225, 208] width 8 height 8
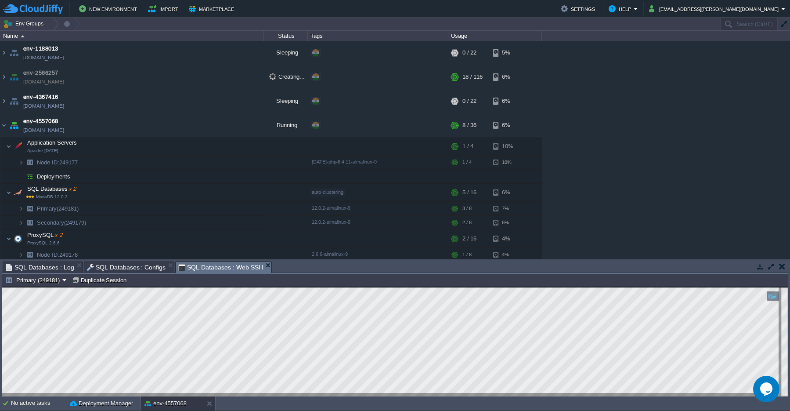
scroll to position [4, 0]
